Goal: Transaction & Acquisition: Book appointment/travel/reservation

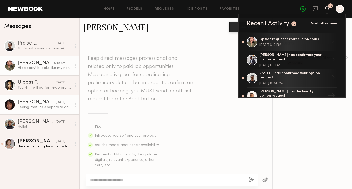
scroll to position [233, 0]
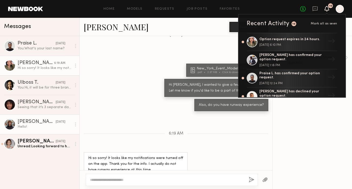
click at [36, 124] on div "[PERSON_NAME]" at bounding box center [37, 121] width 38 height 5
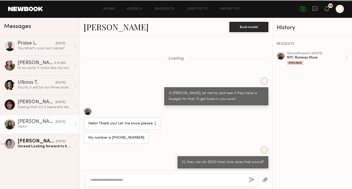
scroll to position [234, 0]
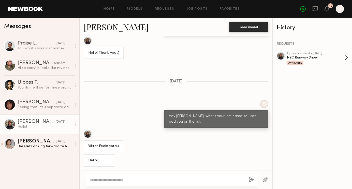
click at [298, 61] on div "Available" at bounding box center [316, 63] width 58 height 4
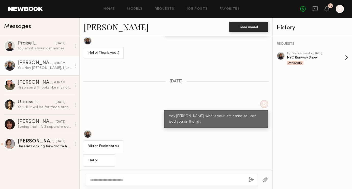
scroll to position [331, 0]
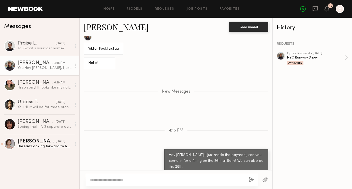
click at [22, 11] on header "Home Models Requests Job Posts Favorites Sign Out No fees up to $5,000 10 S" at bounding box center [176, 9] width 352 height 18
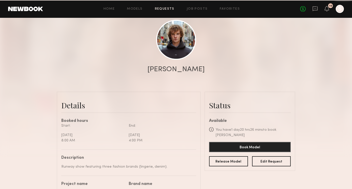
scroll to position [55, 0]
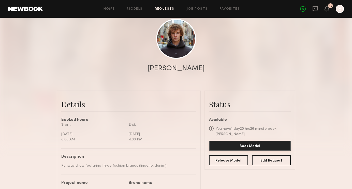
click at [262, 141] on button "Book Model" at bounding box center [250, 146] width 82 height 10
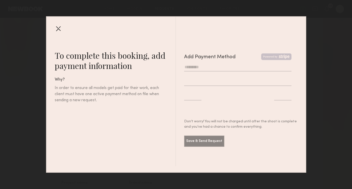
click at [218, 68] on input "text" at bounding box center [237, 67] width 107 height 8
type input "**********"
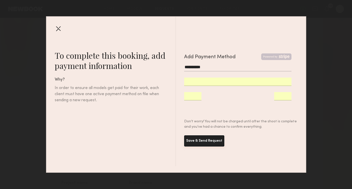
click at [213, 142] on button "Save & Send Request" at bounding box center [204, 140] width 40 height 11
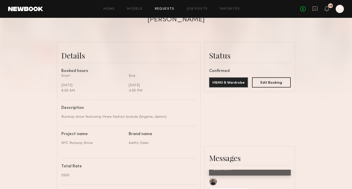
scroll to position [105, 0]
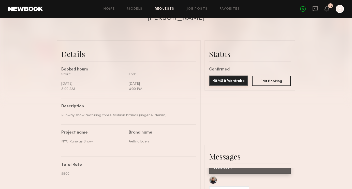
click at [237, 80] on button "H&MU & Wardrobe" at bounding box center [228, 81] width 39 height 10
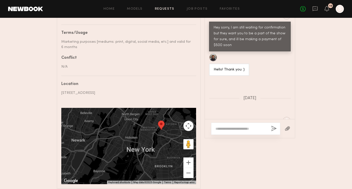
scroll to position [314, 0]
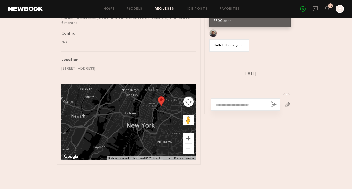
click at [258, 104] on textarea at bounding box center [242, 104] width 52 height 5
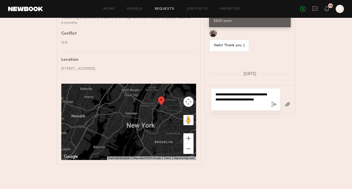
click at [221, 107] on textarea "**********" at bounding box center [242, 99] width 52 height 15
click at [242, 104] on textarea "**********" at bounding box center [242, 99] width 52 height 15
type textarea "**********"
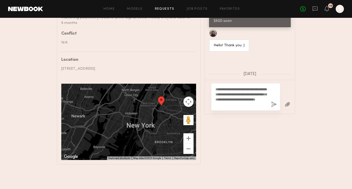
click at [276, 103] on button "button" at bounding box center [274, 105] width 6 height 6
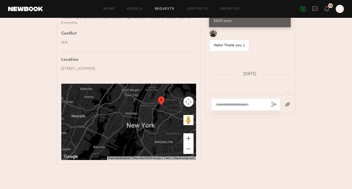
scroll to position [472, 0]
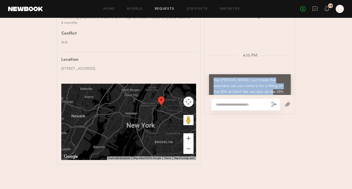
drag, startPoint x: 257, startPoint y: 83, endPoint x: 212, endPoint y: 74, distance: 46.2
click at [212, 74] on div "Hey [PERSON_NAME], I just made the payment, can you come in for a fitting on th…" at bounding box center [250, 86] width 82 height 24
copy div "Hey [PERSON_NAME], I just made the payment, can you come in for a fitting on th…"
click at [35, 9] on link at bounding box center [25, 9] width 35 height 5
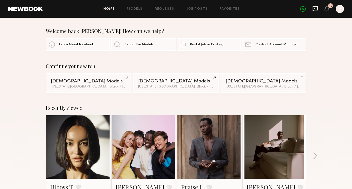
click at [318, 7] on div "No fees up to $5,000 10 S" at bounding box center [323, 9] width 44 height 8
click at [316, 8] on icon at bounding box center [316, 9] width 6 height 6
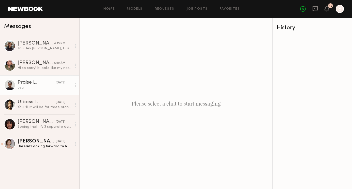
click at [28, 85] on div "Praise L." at bounding box center [37, 82] width 38 height 5
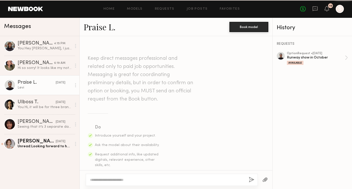
scroll to position [403, 0]
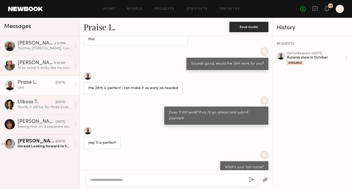
click at [188, 177] on div at bounding box center [172, 180] width 172 height 12
click at [244, 28] on button "Book model" at bounding box center [249, 27] width 39 height 10
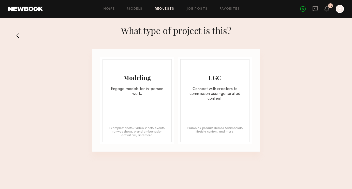
click at [150, 78] on div "Modeling" at bounding box center [137, 78] width 69 height 8
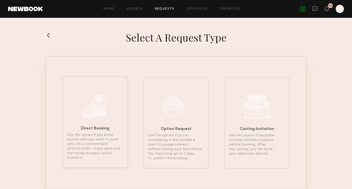
click at [106, 113] on div at bounding box center [95, 105] width 25 height 25
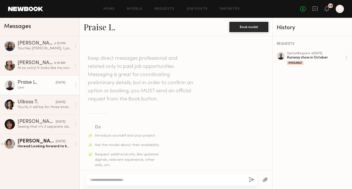
scroll to position [403, 0]
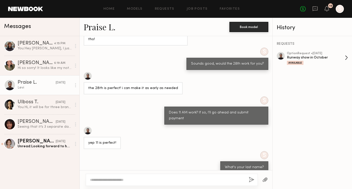
click at [324, 64] on div "Available" at bounding box center [316, 63] width 58 height 4
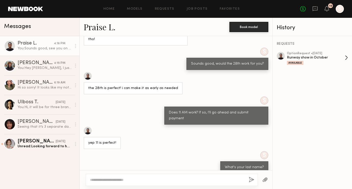
scroll to position [511, 0]
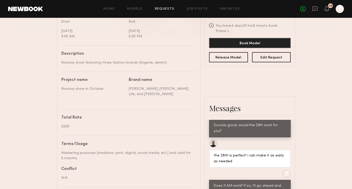
scroll to position [157, 0]
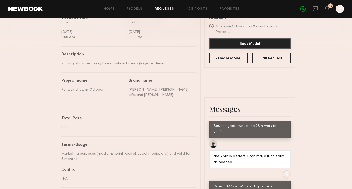
click at [248, 39] on button "Book Model" at bounding box center [250, 43] width 82 height 10
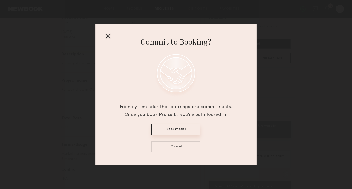
click at [107, 38] on div at bounding box center [108, 36] width 8 height 8
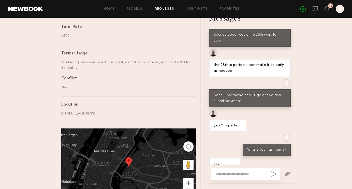
scroll to position [265, 0]
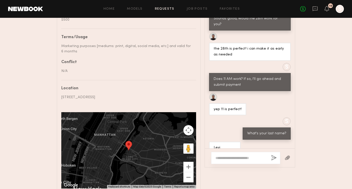
click at [246, 156] on div at bounding box center [245, 158] width 69 height 12
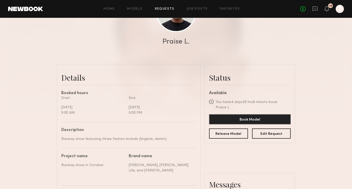
scroll to position [88, 0]
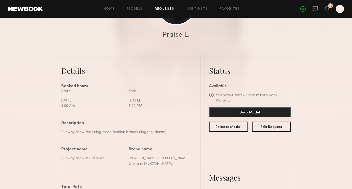
click at [260, 107] on button "Book Model" at bounding box center [250, 112] width 82 height 10
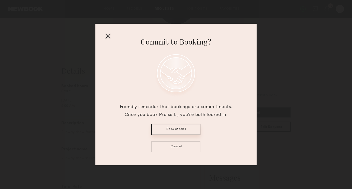
click at [188, 131] on button "Book Model" at bounding box center [176, 129] width 49 height 11
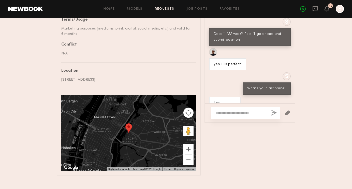
scroll to position [314, 0]
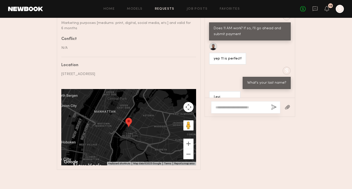
click at [251, 105] on textarea at bounding box center [242, 107] width 52 height 5
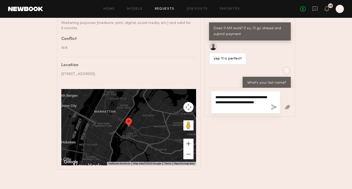
type textarea "**********"
click at [276, 105] on button "button" at bounding box center [274, 107] width 6 height 6
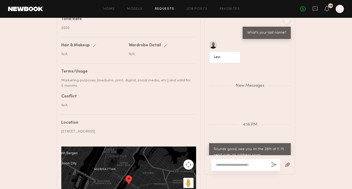
scroll to position [490, 0]
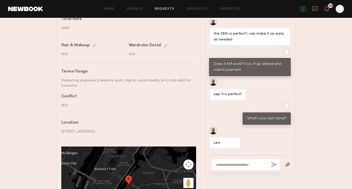
click at [25, 10] on link at bounding box center [25, 9] width 35 height 5
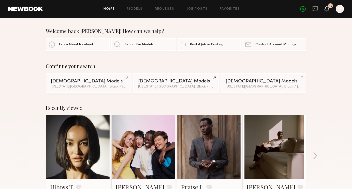
click at [329, 9] on icon at bounding box center [327, 9] width 5 height 6
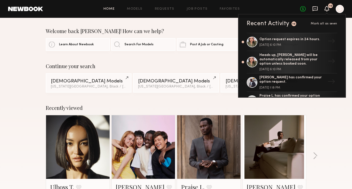
click at [317, 9] on icon at bounding box center [316, 9] width 6 height 6
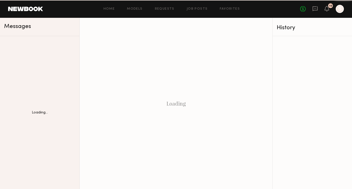
click at [302, 8] on link "No fees up to $5,000" at bounding box center [304, 9] width 6 height 6
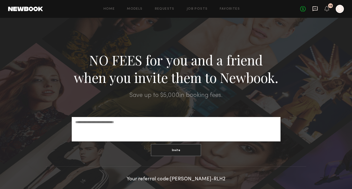
click at [317, 9] on icon at bounding box center [316, 8] width 2 height 1
